Goal: Check status: Check status

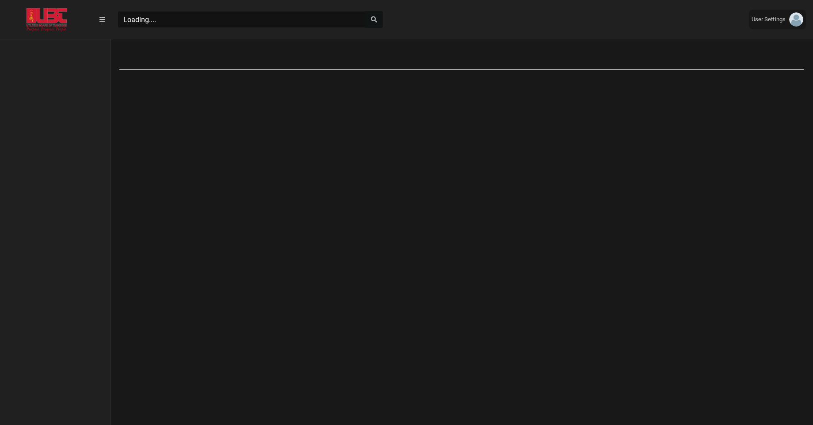
scroll to position [4, 0]
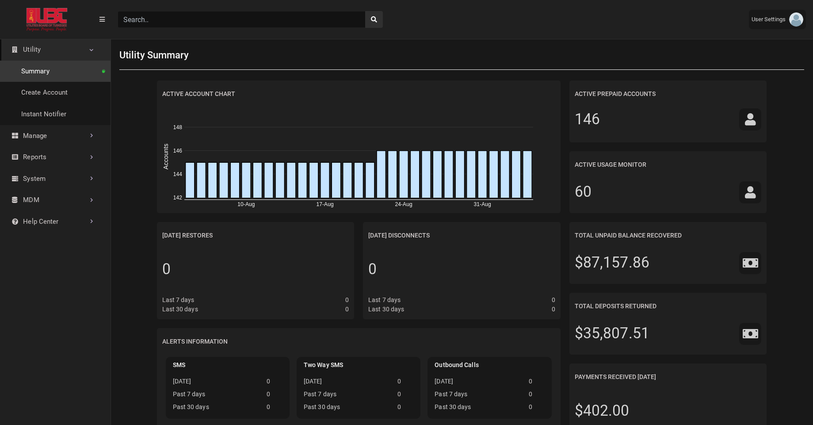
click at [261, 16] on input "Search" at bounding box center [242, 19] width 248 height 17
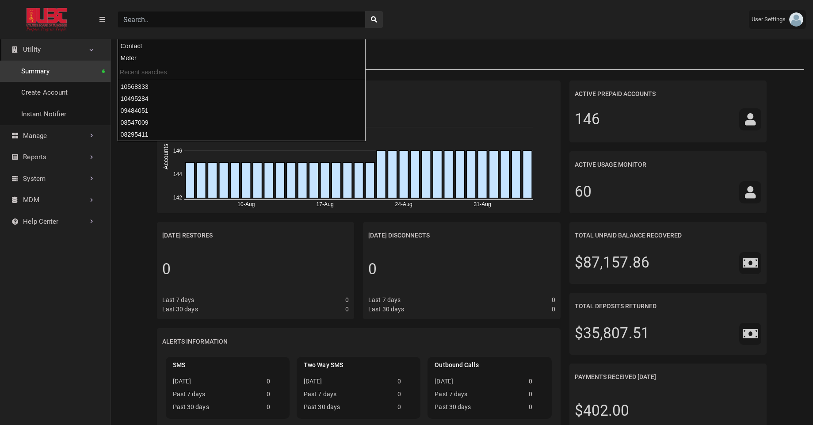
paste input "07679741"
type input "07679741"
click at [365, 11] on button "search" at bounding box center [374, 19] width 18 height 17
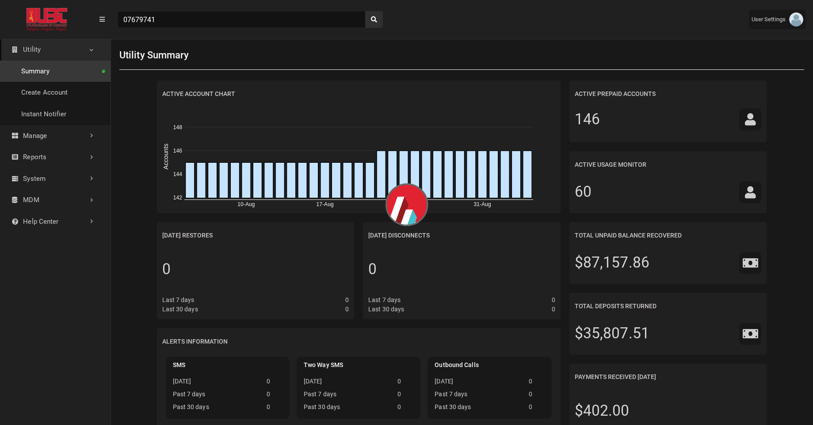
click at [439, 17] on div "07679741" at bounding box center [426, 19] width 631 height 31
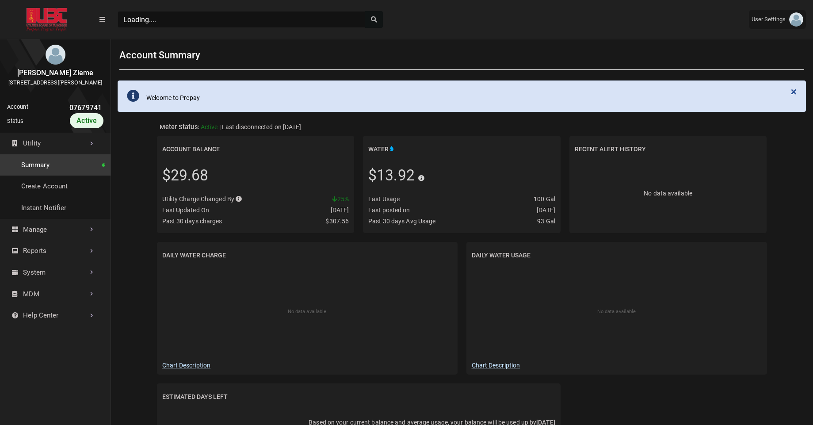
scroll to position [2, 0]
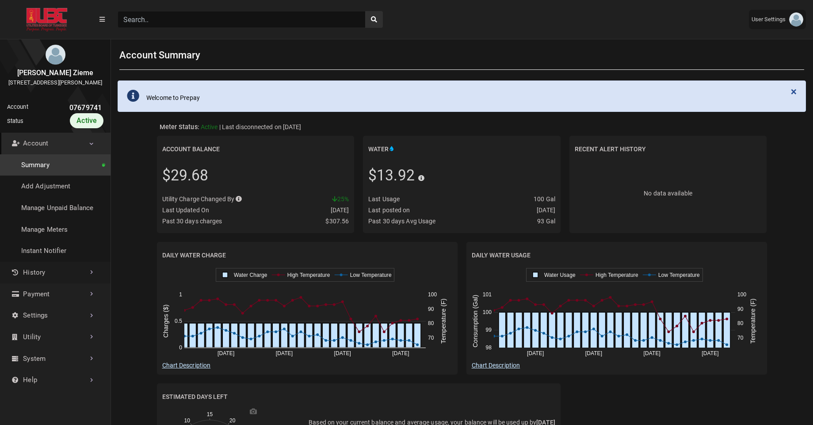
click at [69, 283] on link "History" at bounding box center [55, 273] width 111 height 22
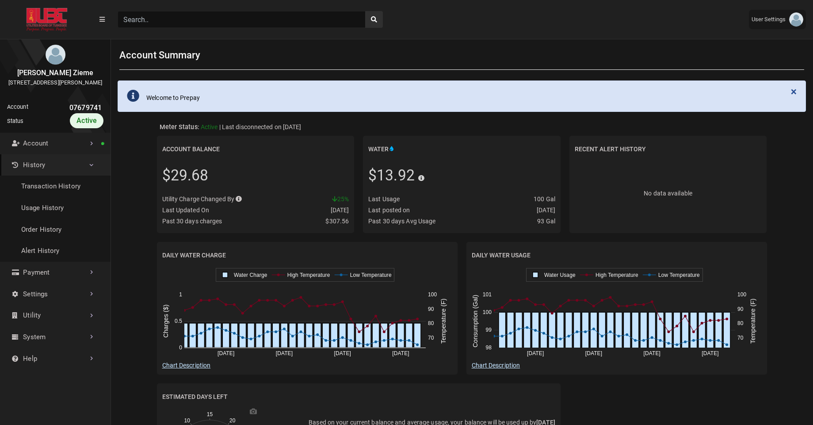
click at [88, 176] on link "History" at bounding box center [55, 165] width 111 height 22
click at [34, 219] on link "Usage History" at bounding box center [55, 208] width 111 height 22
click at [46, 171] on link "History" at bounding box center [55, 165] width 111 height 22
click at [40, 195] on link "Transaction History" at bounding box center [55, 187] width 111 height 22
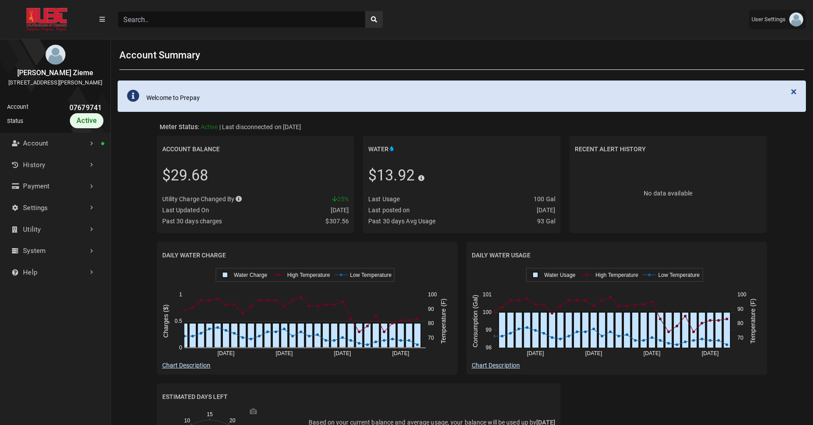
click at [146, 19] on input "Search" at bounding box center [242, 19] width 248 height 17
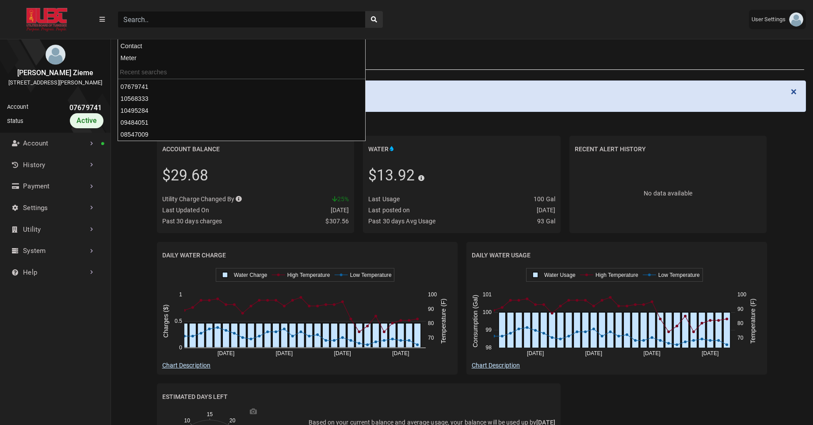
paste input "08295411"
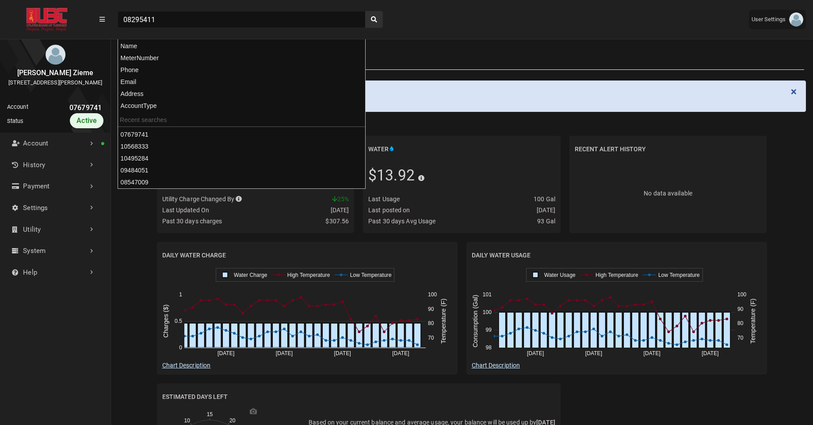
type input "08295411"
click at [365, 11] on button "search" at bounding box center [374, 19] width 18 height 17
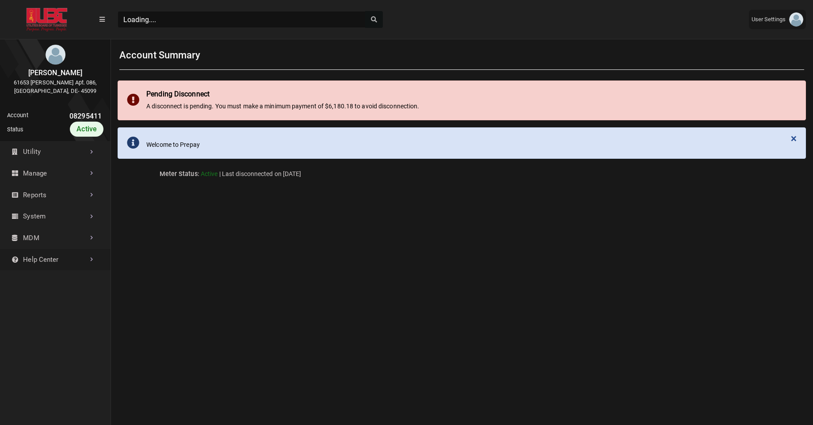
scroll to position [290, 111]
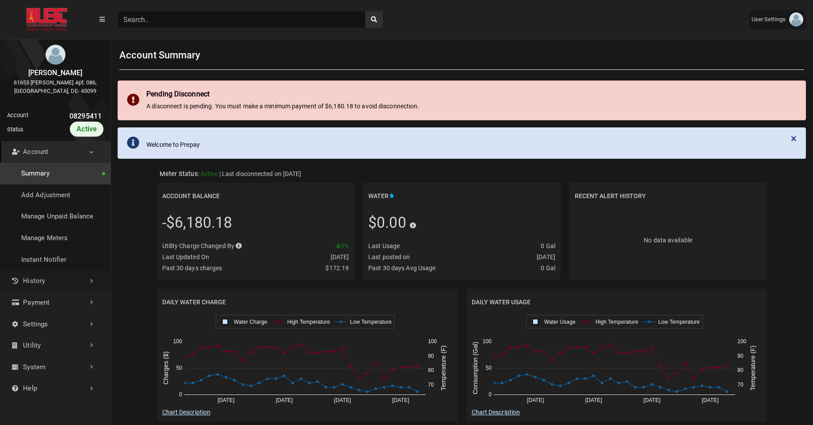
click at [35, 284] on link "History" at bounding box center [55, 281] width 111 height 22
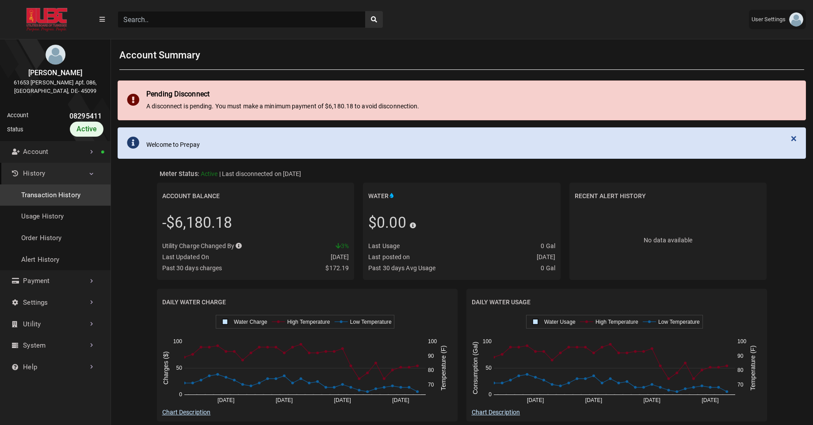
click at [65, 196] on link "Transaction History" at bounding box center [55, 195] width 111 height 22
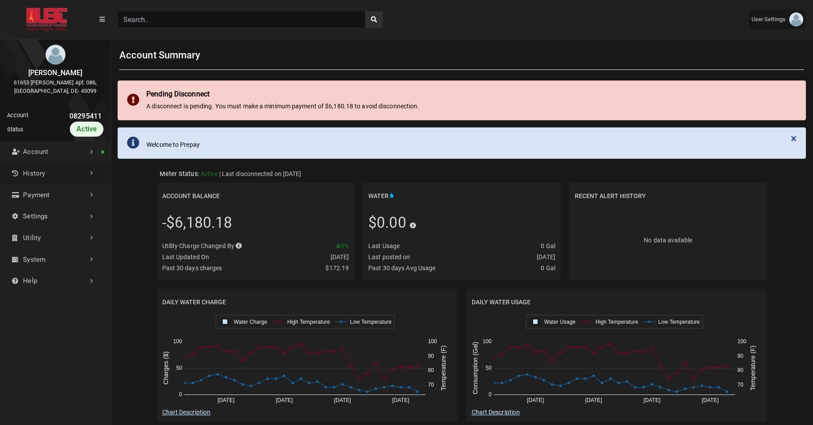
click at [60, 176] on link "History" at bounding box center [55, 174] width 111 height 22
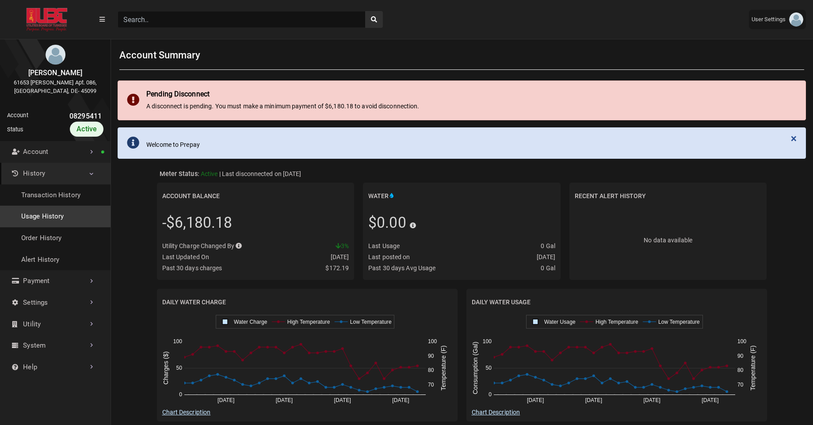
click at [43, 206] on link "Usage History" at bounding box center [55, 217] width 111 height 22
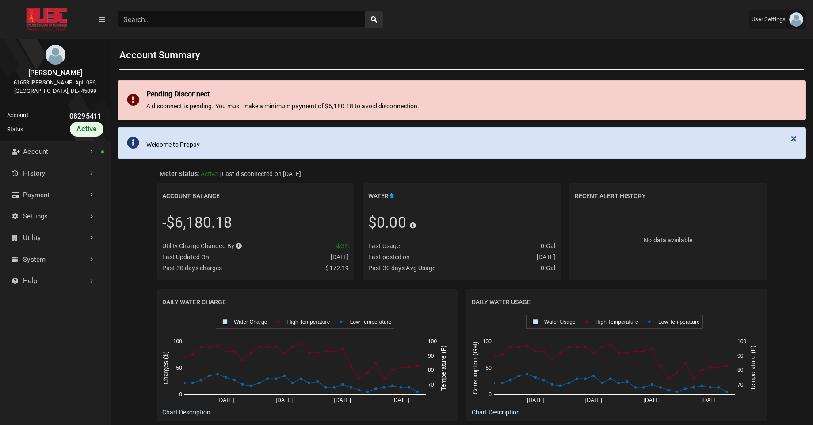
click at [167, 21] on input "Search" at bounding box center [242, 19] width 248 height 17
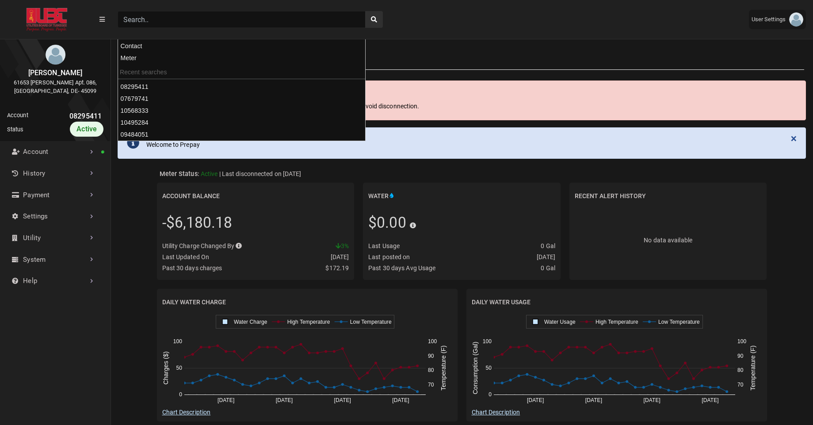
paste input "08547009"
type input "08547009"
click at [365, 11] on button "search" at bounding box center [374, 19] width 18 height 17
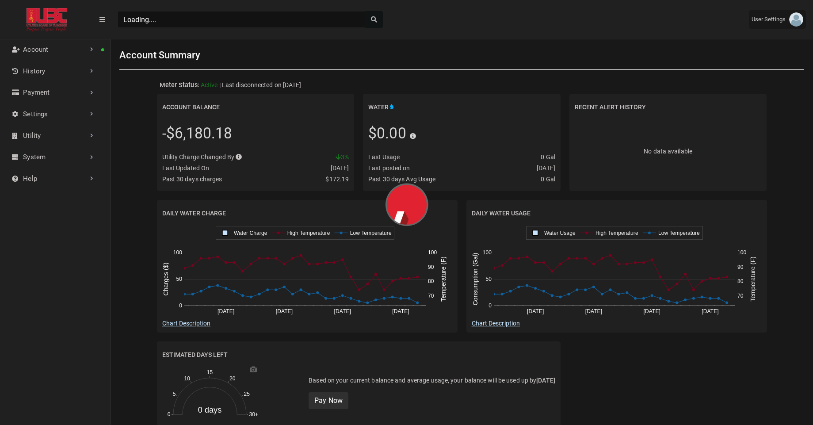
scroll to position [4, 0]
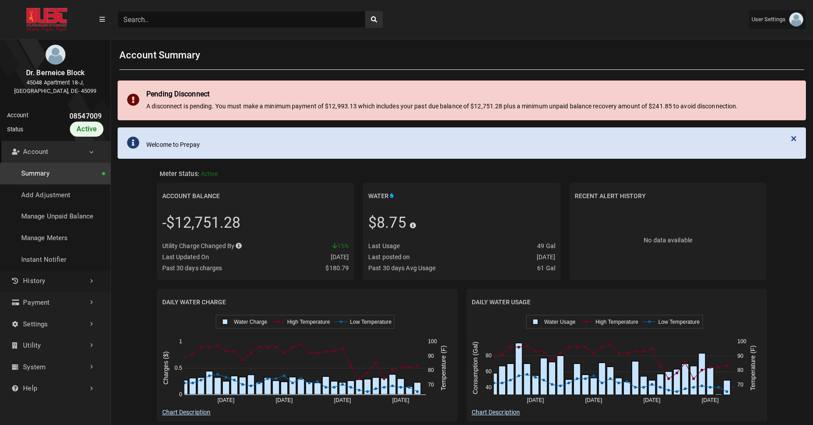
click at [61, 286] on link "History" at bounding box center [55, 281] width 111 height 22
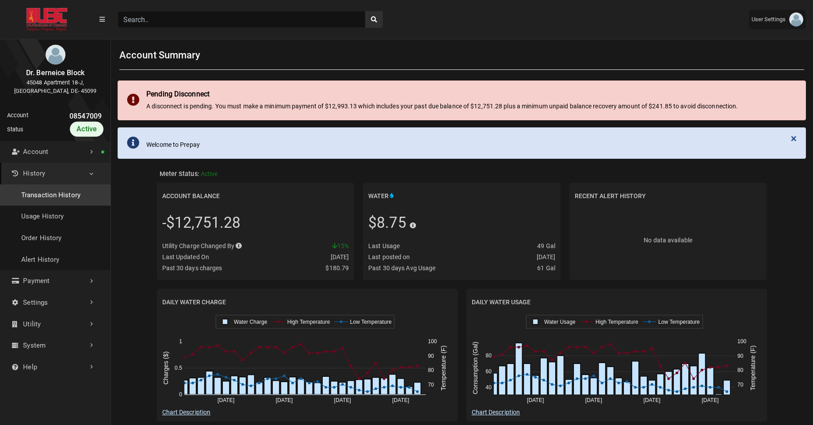
click at [84, 198] on link "Transaction History" at bounding box center [55, 195] width 111 height 22
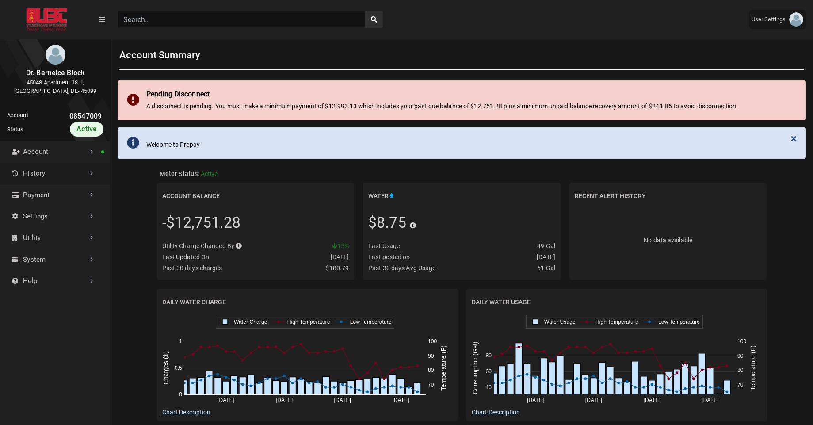
click at [67, 171] on link "History" at bounding box center [55, 174] width 111 height 22
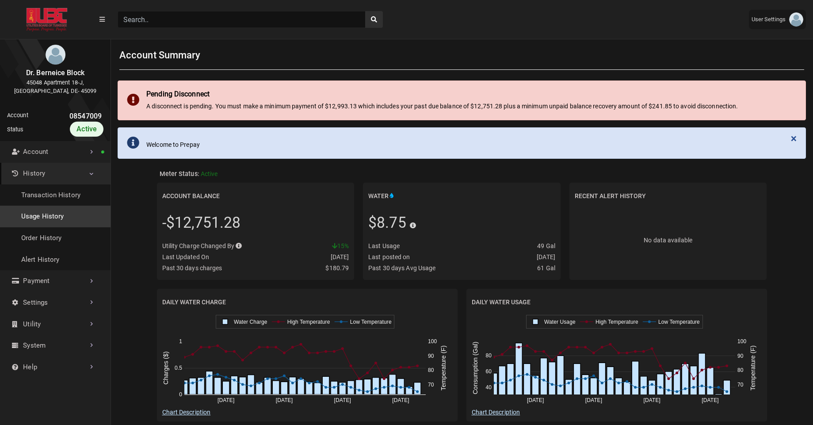
click at [44, 211] on link "Usage History" at bounding box center [55, 217] width 111 height 22
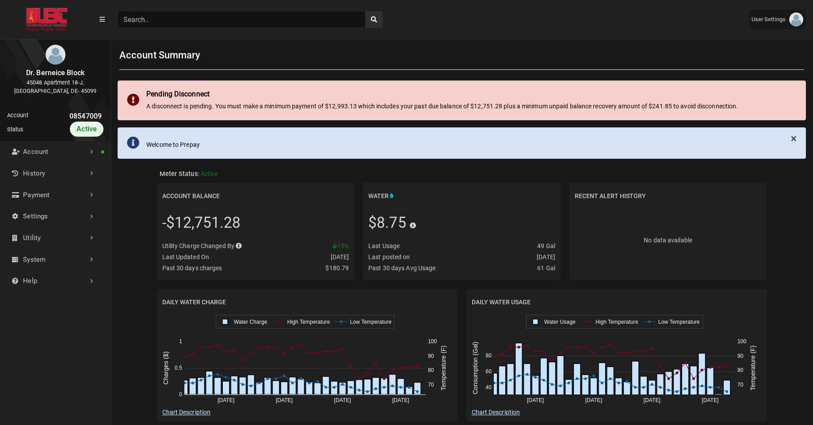
click at [147, 19] on input "Search" at bounding box center [242, 19] width 248 height 17
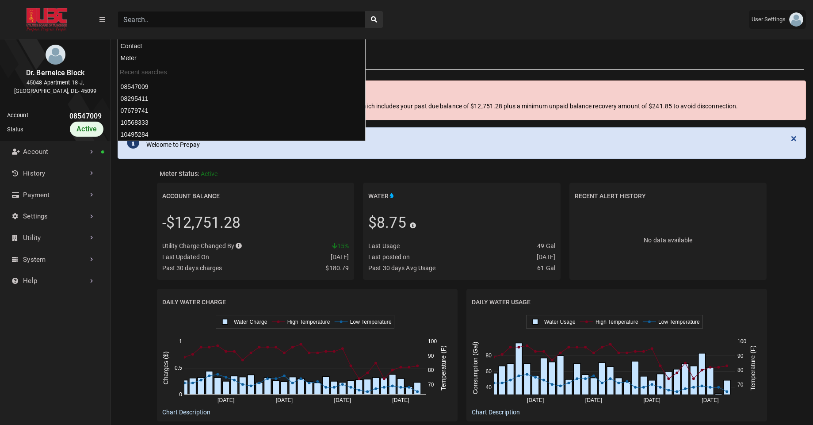
paste input "09484051"
type input "09484051"
click at [365, 11] on button "search" at bounding box center [374, 19] width 18 height 17
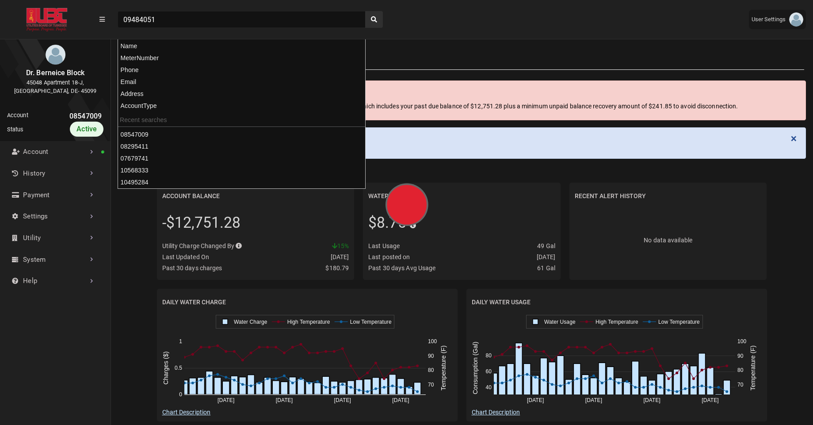
scroll to position [4, 0]
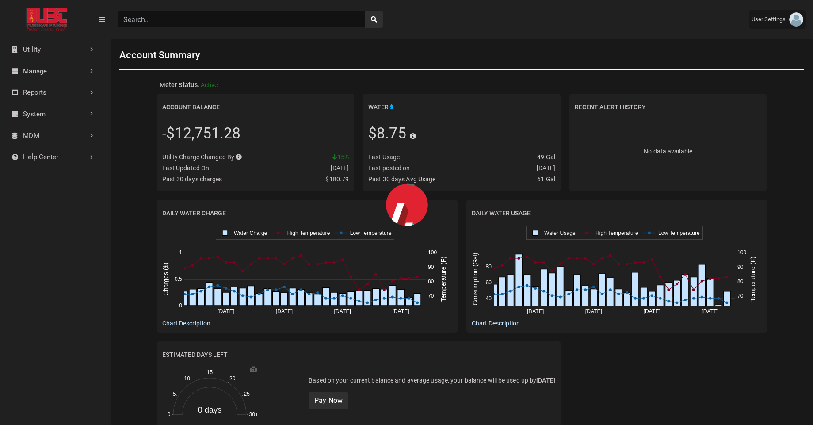
scroll to position [290, 111]
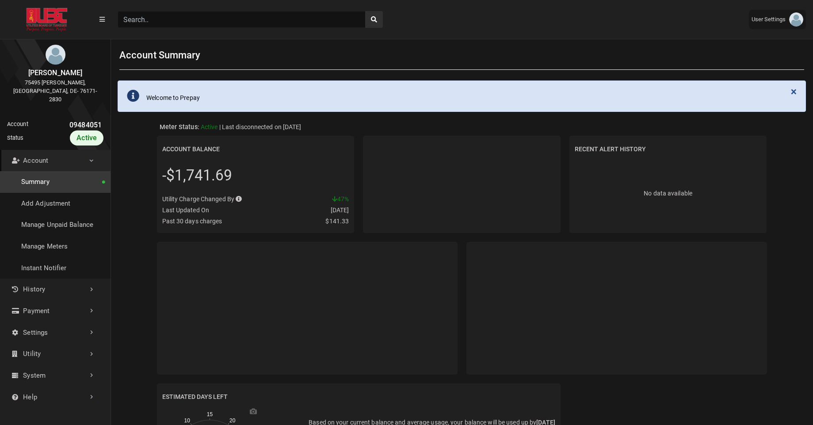
click at [90, 159] on link "Account" at bounding box center [55, 161] width 111 height 22
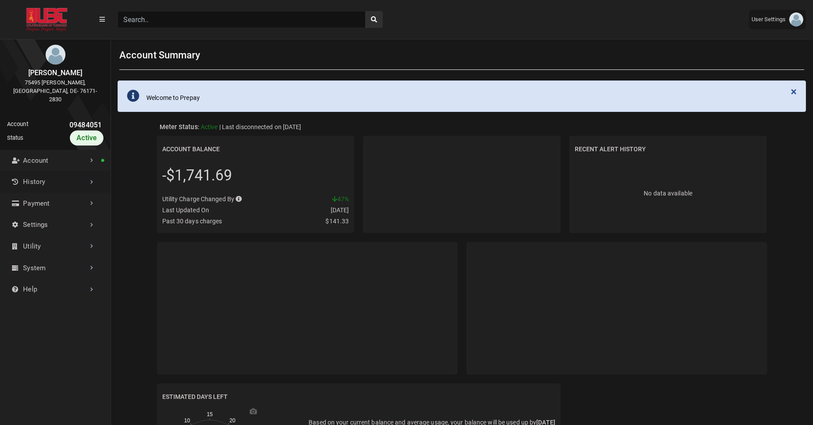
click at [64, 171] on link "History" at bounding box center [55, 182] width 111 height 22
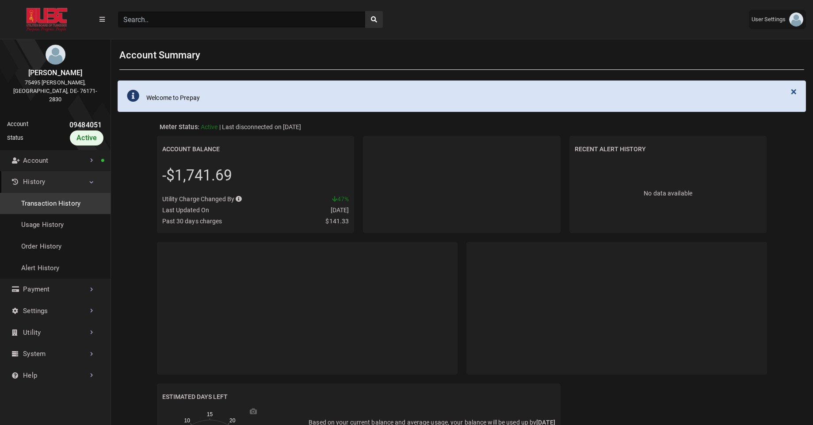
click at [56, 193] on link "Transaction History" at bounding box center [55, 204] width 111 height 22
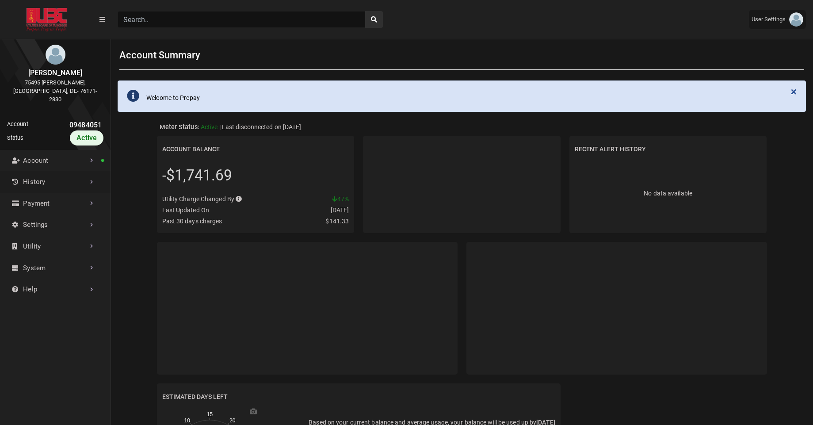
click at [78, 175] on link "History" at bounding box center [55, 182] width 111 height 22
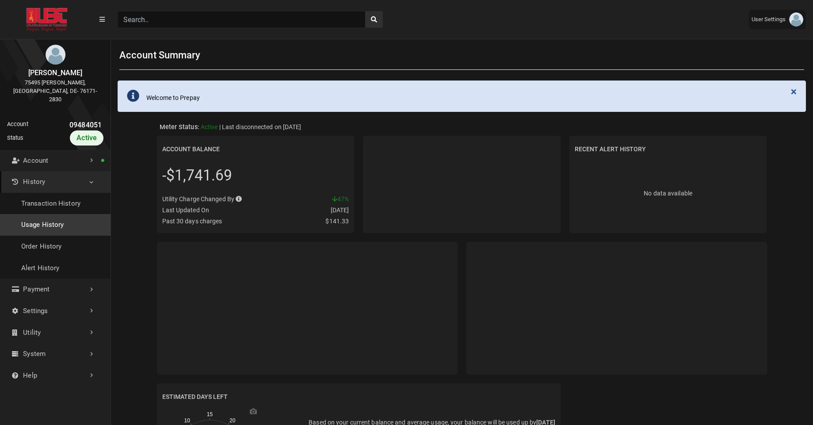
click at [46, 217] on link "Usage History" at bounding box center [55, 225] width 111 height 22
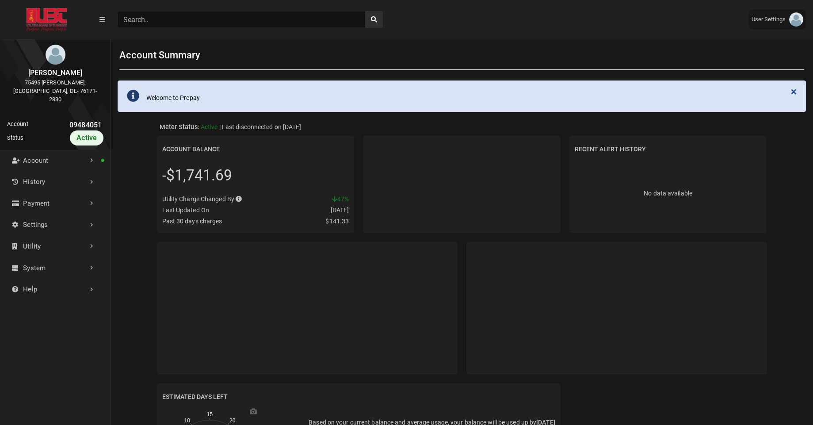
click at [174, 26] on input "Search" at bounding box center [242, 19] width 248 height 17
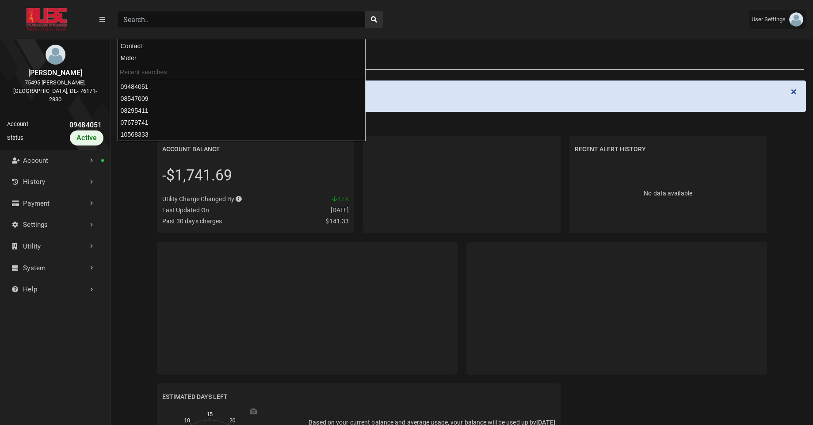
paste input "10495284"
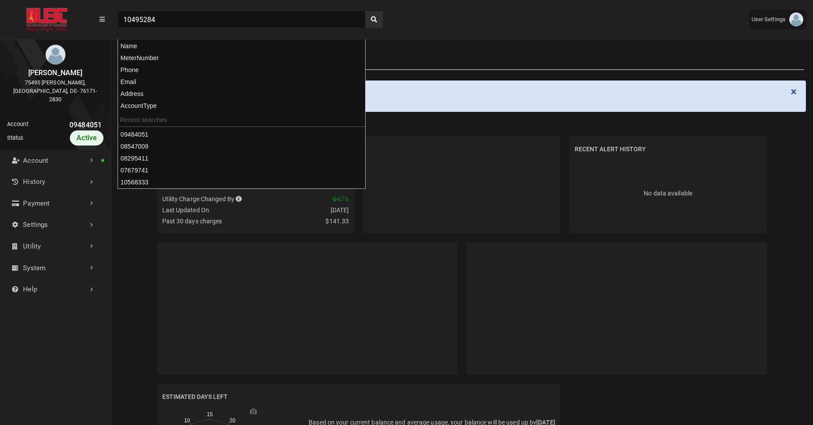
type input "10495284"
click at [365, 11] on button "search" at bounding box center [374, 19] width 18 height 17
click at [114, 236] on div "Meter Status: Active Last disconnected on 08/19/2019 | Last disconnected on 08/…" at bounding box center [462, 333] width 703 height 425
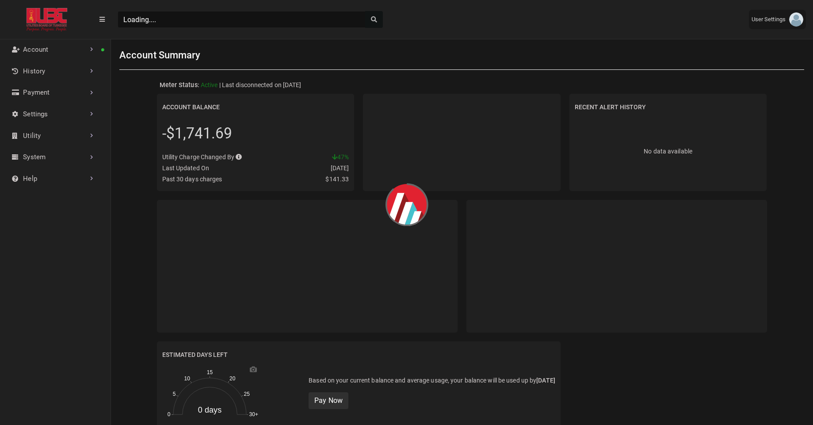
scroll to position [4, 0]
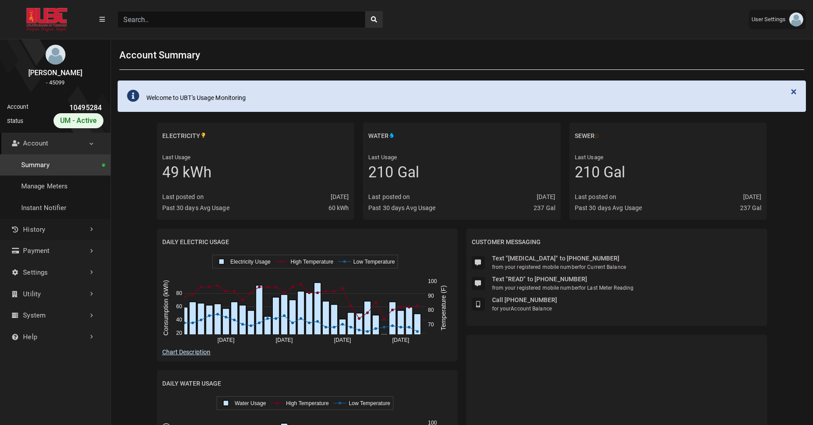
click at [62, 228] on link "History" at bounding box center [55, 230] width 111 height 22
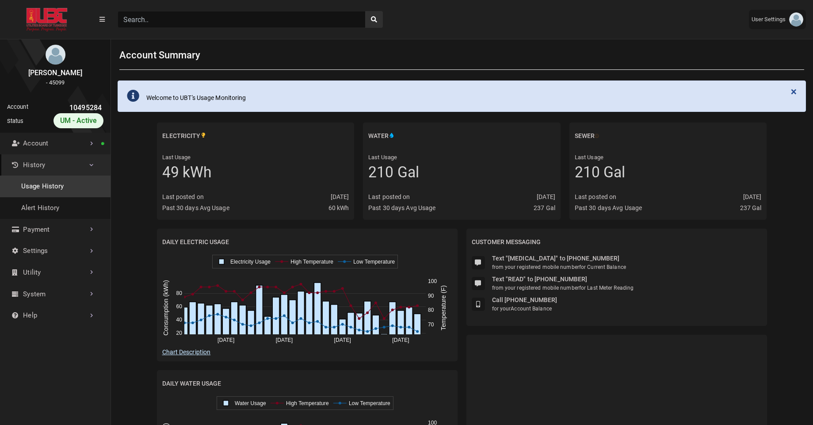
click at [60, 195] on link "Usage History" at bounding box center [55, 187] width 111 height 22
click at [84, 149] on link "Account" at bounding box center [55, 144] width 111 height 22
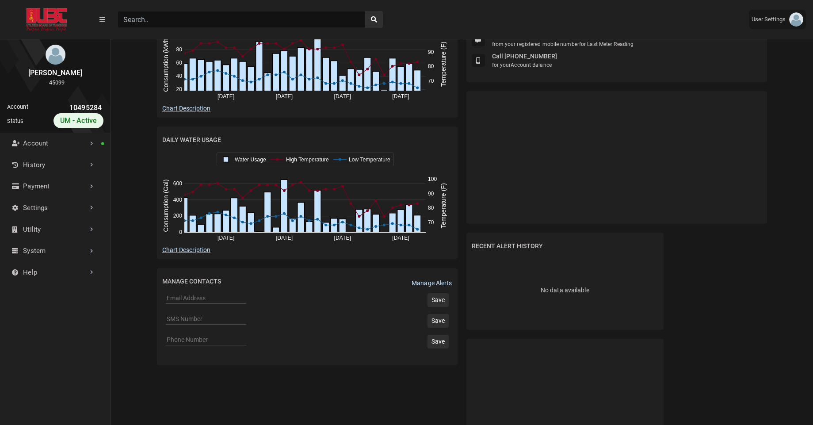
scroll to position [172, 0]
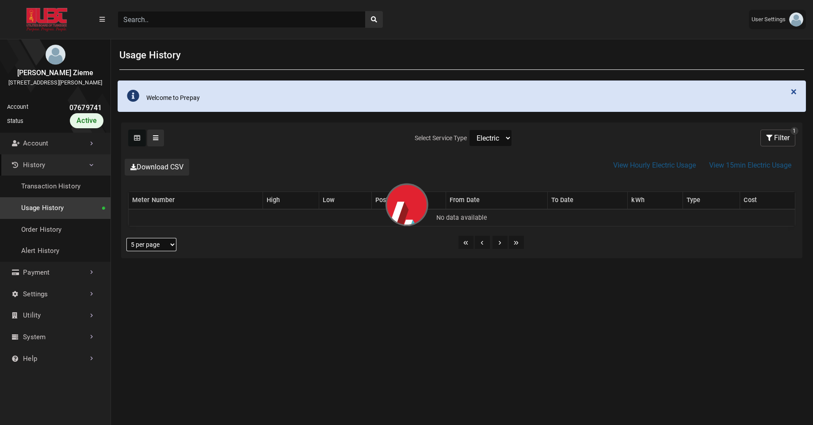
select select "25 per page"
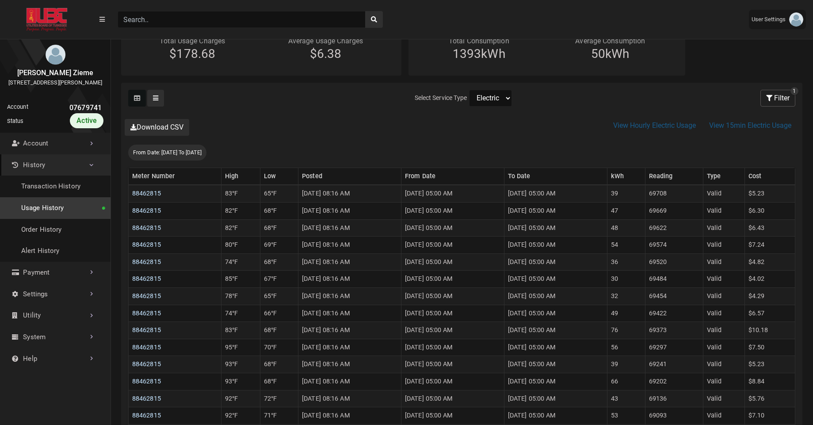
scroll to position [134, 0]
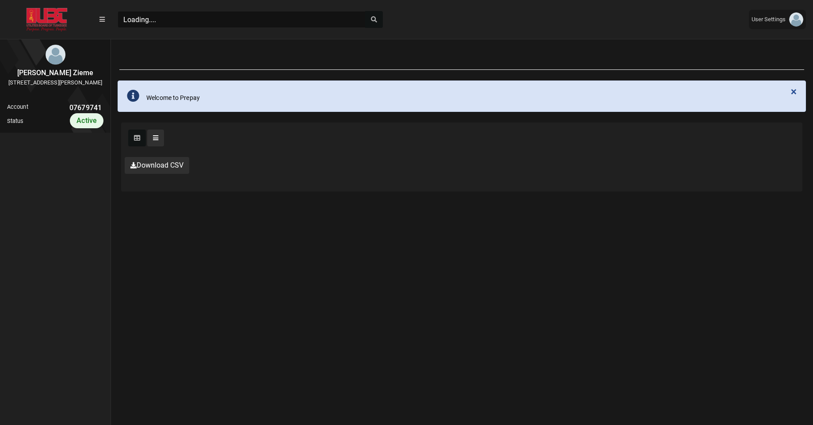
scroll to position [4, 0]
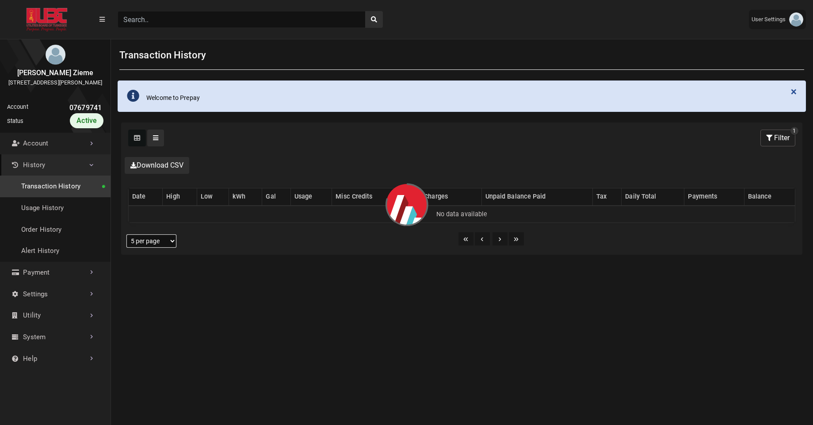
select select "25 per page"
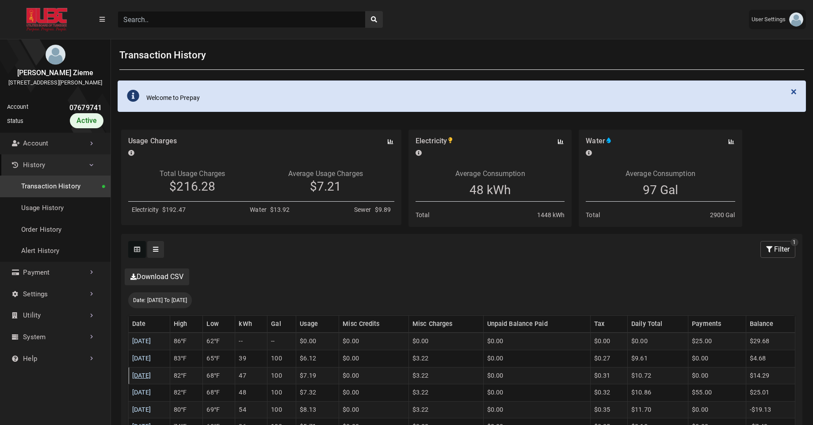
click at [151, 379] on link "09/02/2025" at bounding box center [141, 376] width 19 height 8
click at [151, 359] on link "09/03/2025" at bounding box center [141, 359] width 19 height 8
click at [151, 343] on link "09/04/2025" at bounding box center [141, 341] width 19 height 8
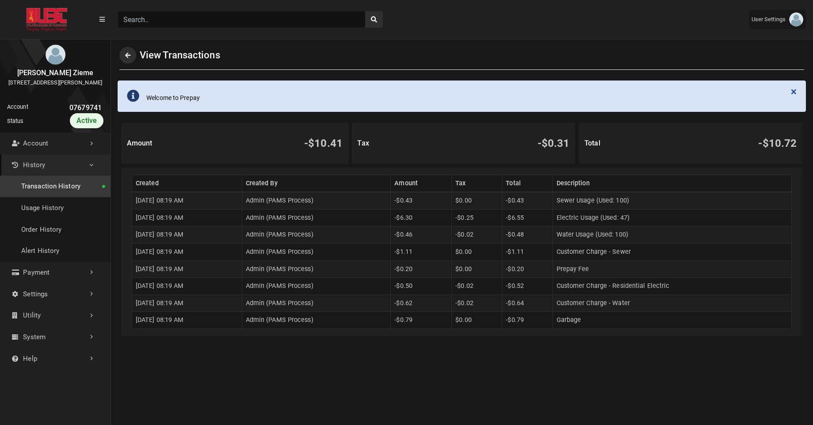
scroll to position [290, 111]
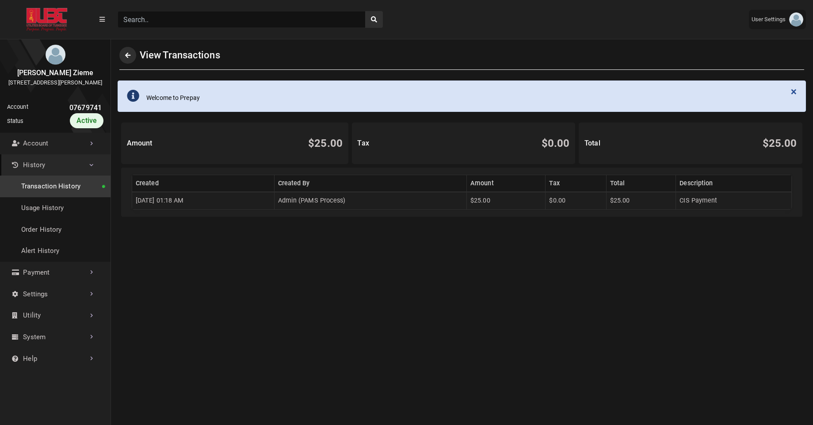
scroll to position [2, 0]
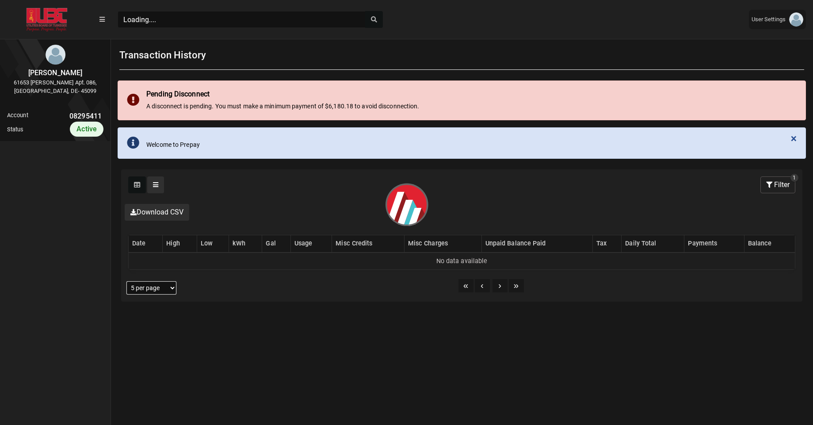
scroll to position [4, 0]
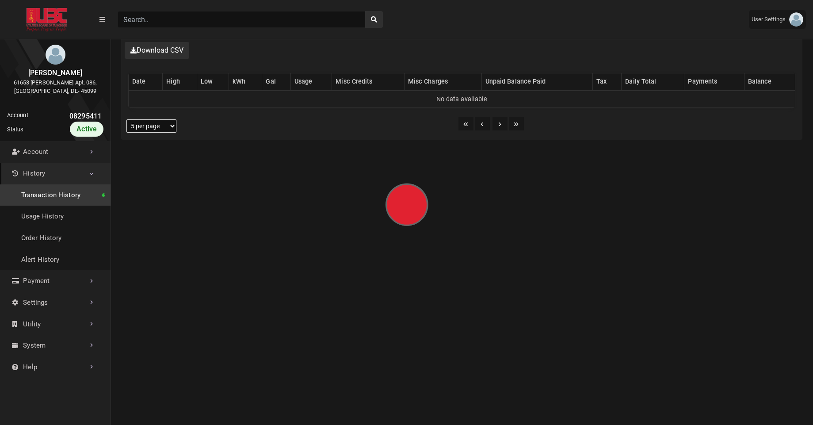
select select "25 per page"
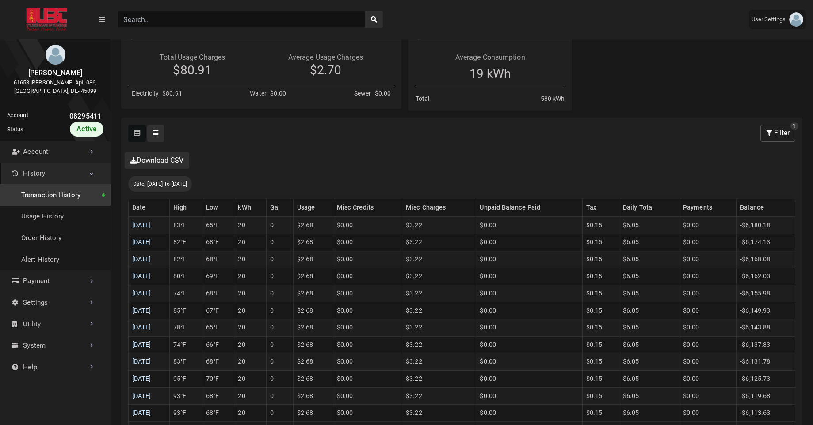
click at [148, 241] on link "09/02/2025" at bounding box center [141, 242] width 19 height 8
click at [151, 222] on link "09/03/2025" at bounding box center [141, 226] width 19 height 8
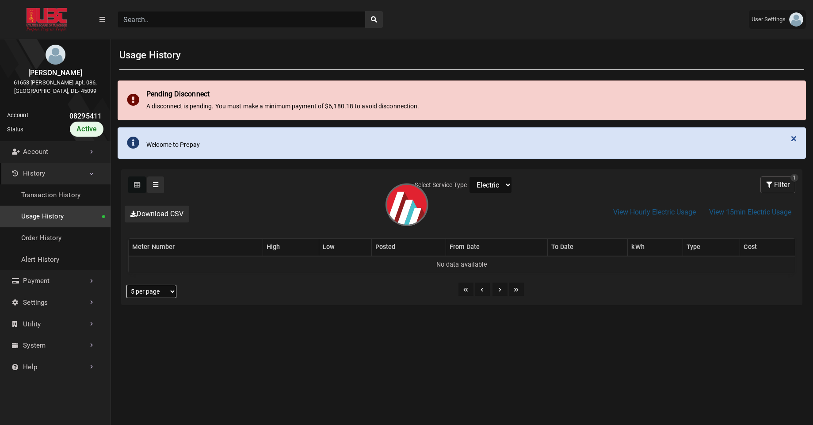
select select "25 per page"
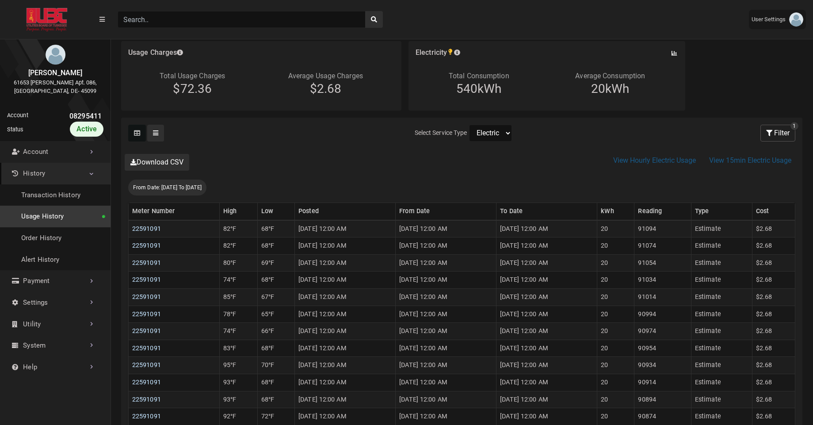
scroll to position [140, 0]
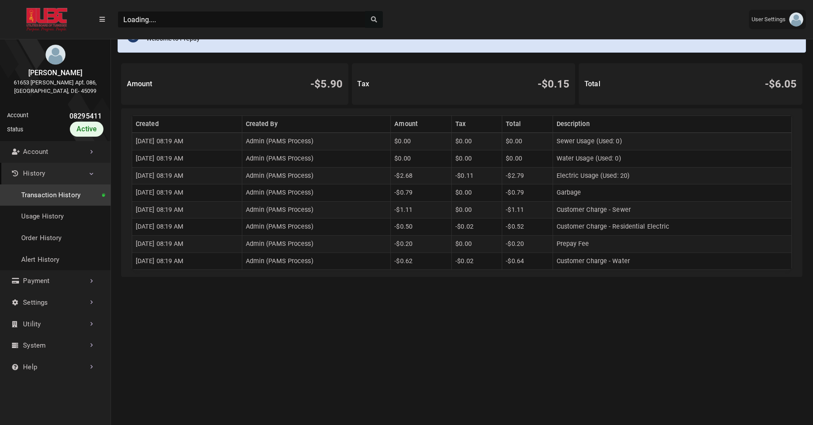
scroll to position [108, 0]
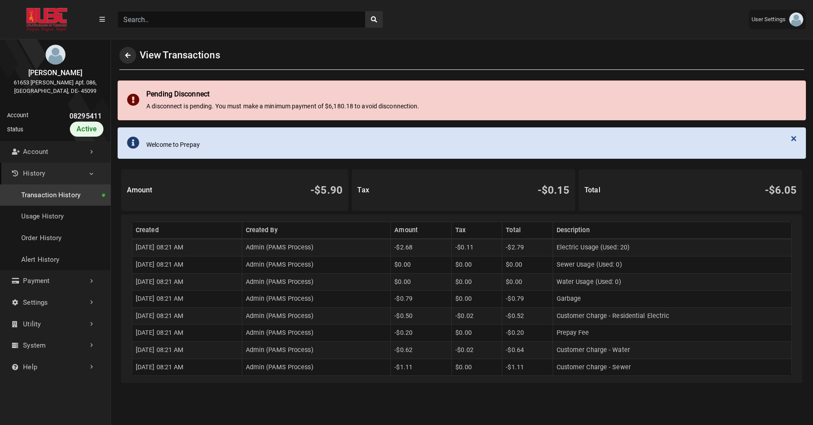
scroll to position [2, 0]
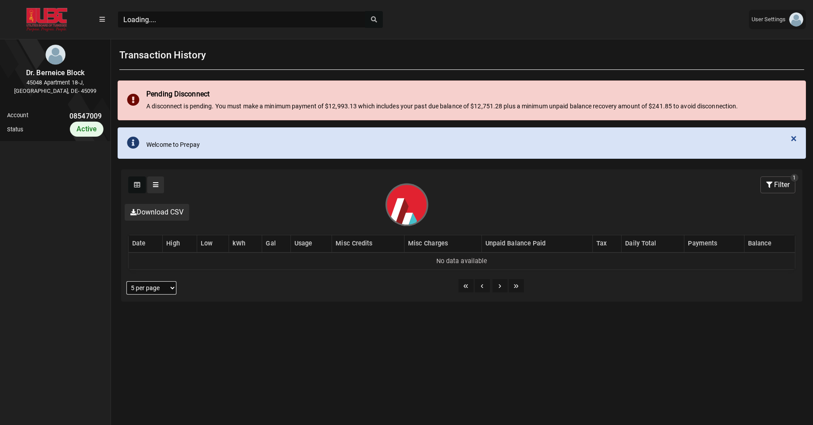
scroll to position [4, 0]
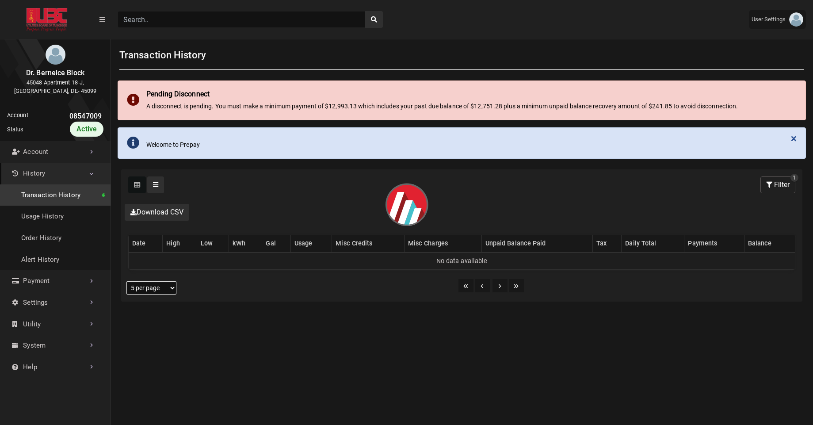
select select "25 per page"
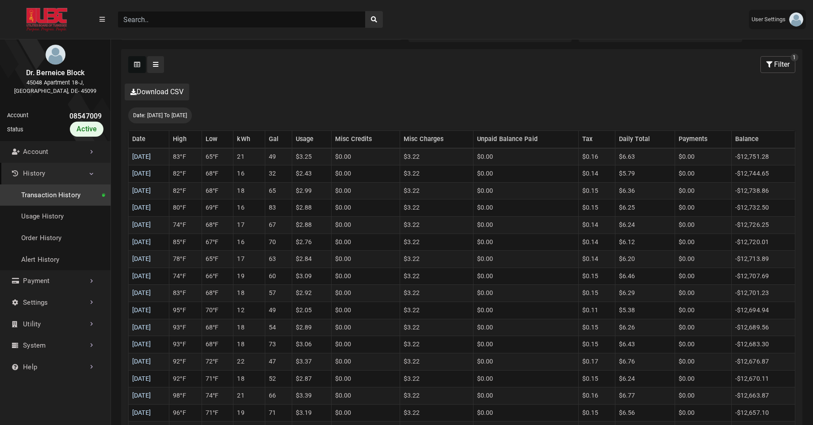
scroll to position [233, 0]
click at [151, 176] on link "09/02/2025" at bounding box center [141, 172] width 19 height 8
click at [151, 159] on link "09/03/2025" at bounding box center [141, 156] width 19 height 8
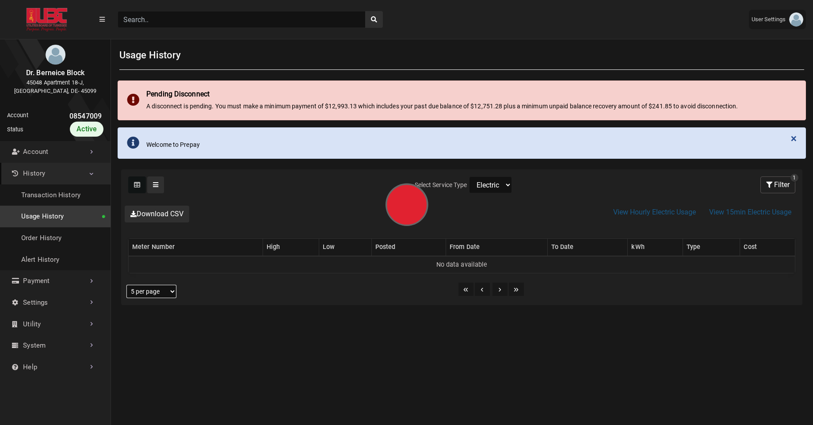
select select "25 per page"
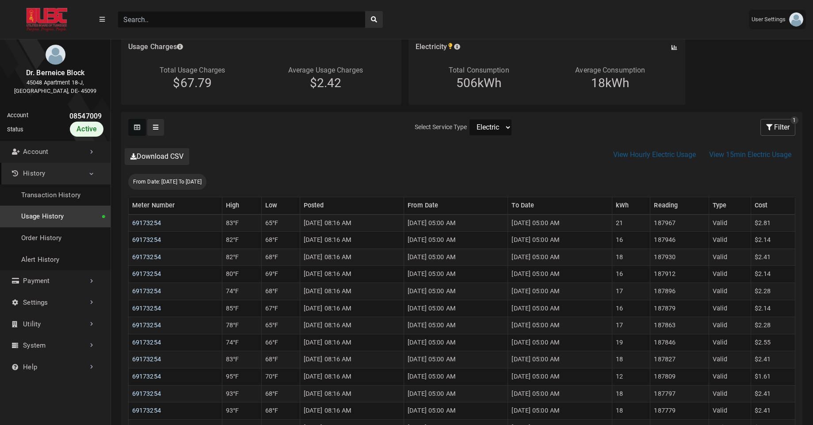
scroll to position [140, 0]
click at [52, 225] on link "Usage History" at bounding box center [55, 217] width 111 height 22
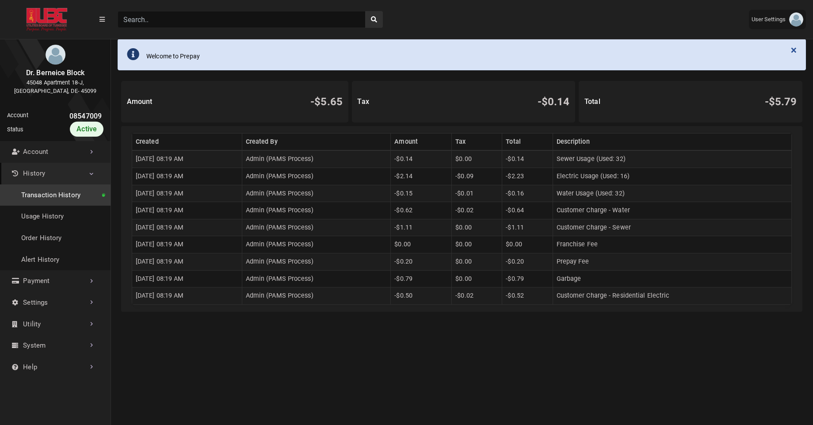
scroll to position [90, 0]
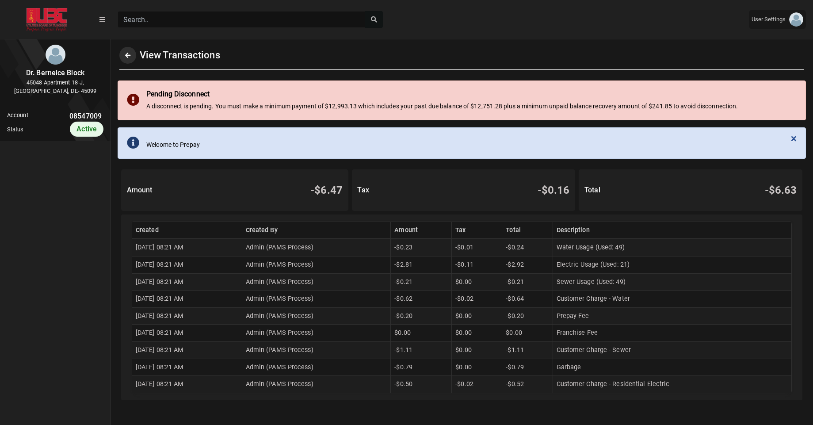
scroll to position [2, 0]
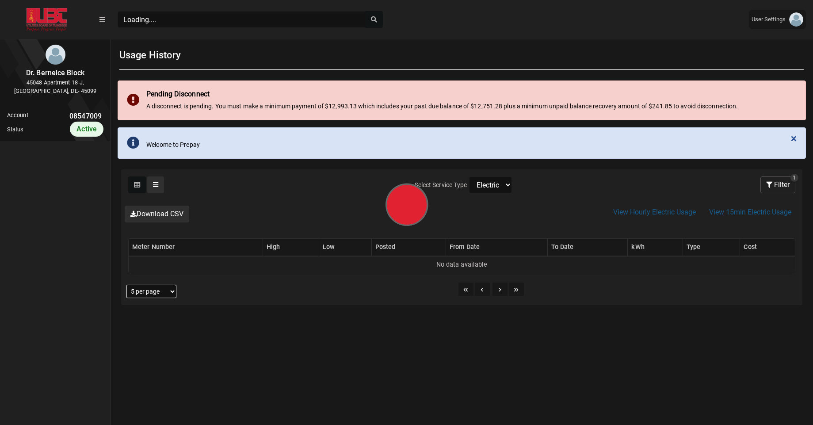
scroll to position [4, 0]
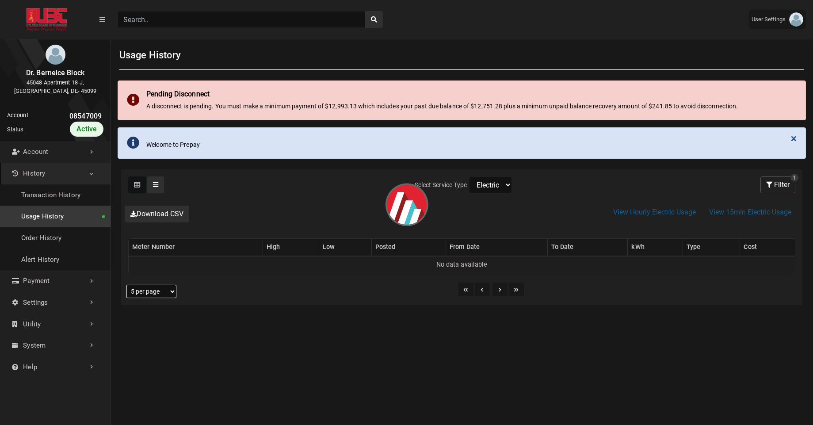
select select "Water"
click at [469, 176] on select "Electric Sewer Water" at bounding box center [490, 184] width 43 height 17
select select "25 per page"
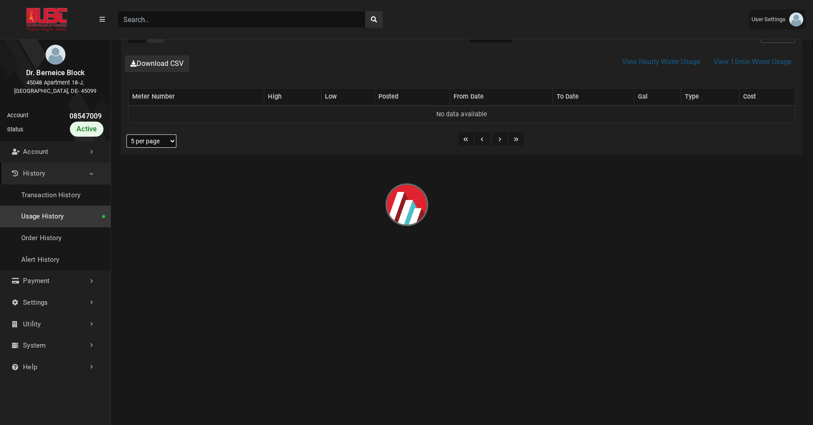
scroll to position [151, 0]
select select "25 per page"
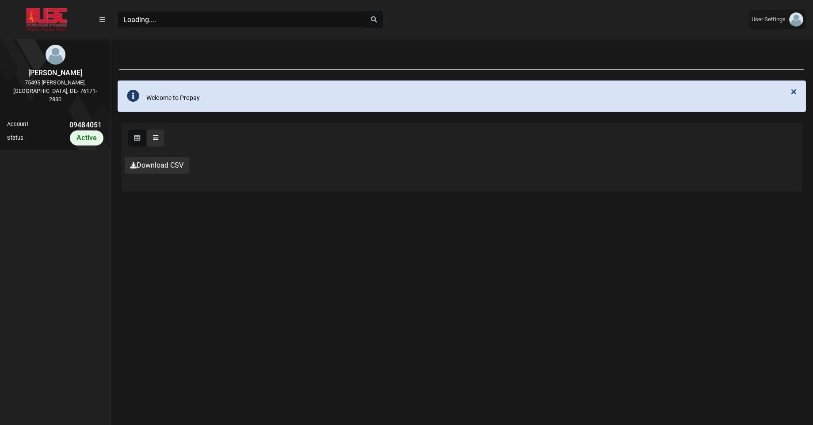
scroll to position [4, 0]
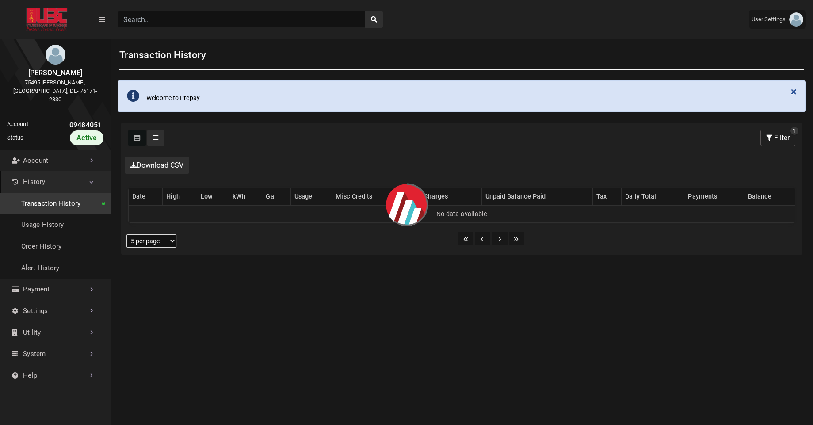
select select "25 per page"
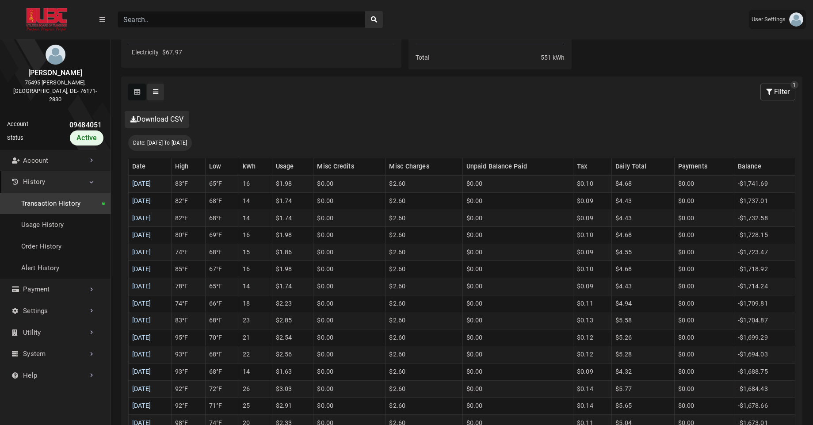
scroll to position [183, 0]
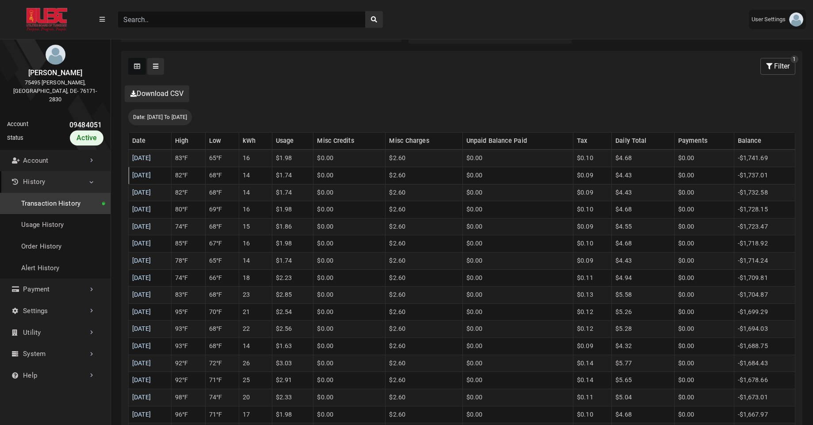
click at [267, 175] on td "14" at bounding box center [255, 175] width 33 height 17
click at [267, 160] on td "16" at bounding box center [255, 157] width 33 height 17
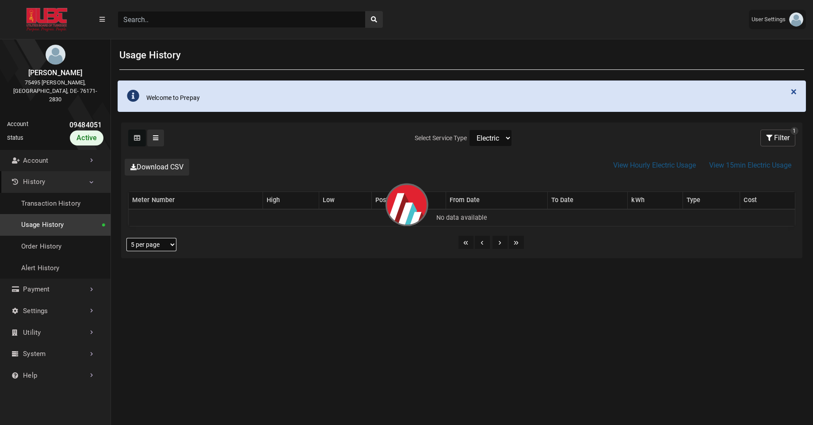
select select "25 per page"
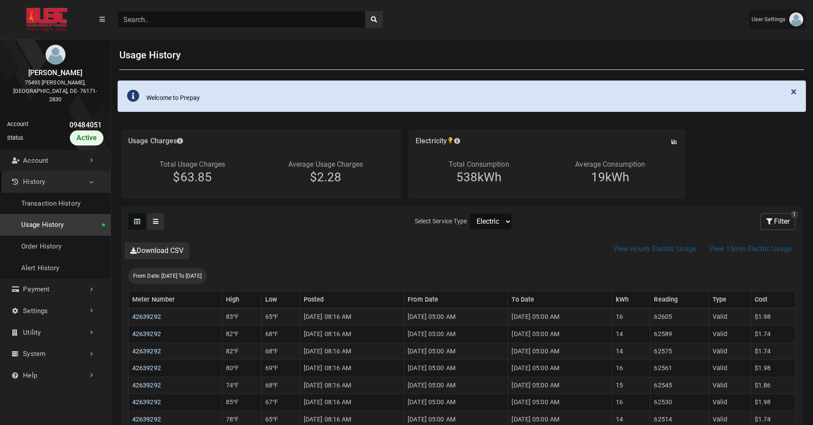
scroll to position [2, 0]
click at [58, 215] on link "Usage History" at bounding box center [55, 225] width 111 height 22
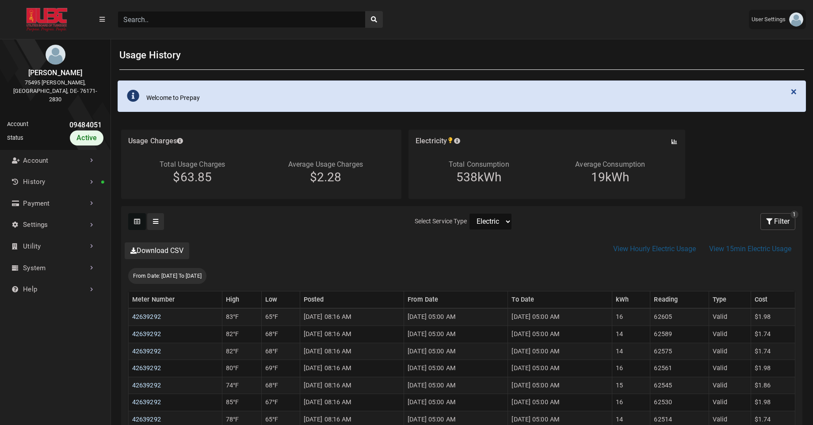
click at [493, 224] on select "Electric" at bounding box center [490, 221] width 43 height 17
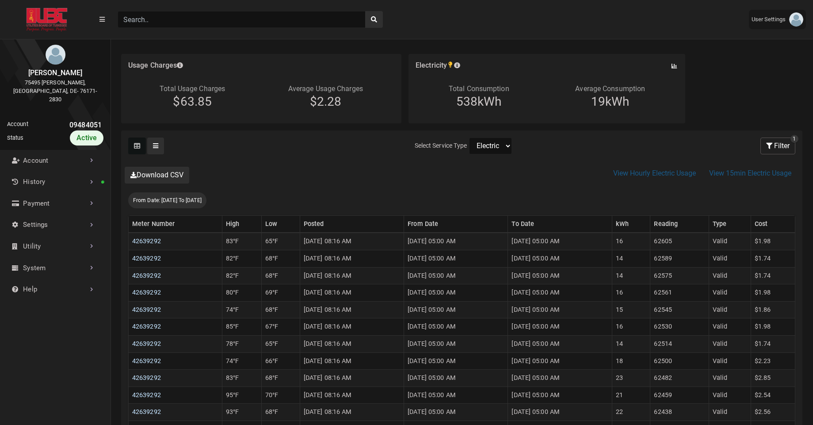
scroll to position [0, 0]
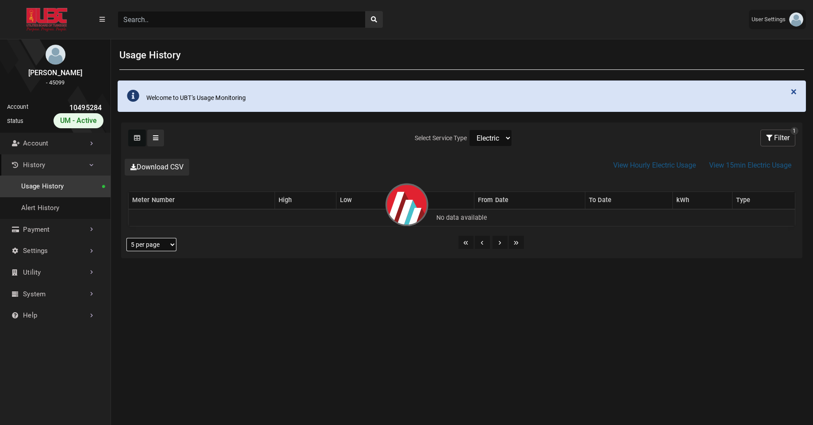
select select "25 per page"
